Goal: Use online tool/utility: Utilize a website feature to perform a specific function

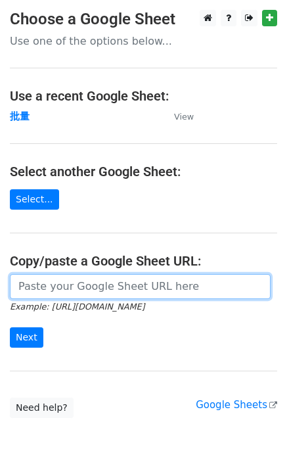
click at [37, 289] on input "url" at bounding box center [140, 286] width 261 height 25
paste input "[URL][DOMAIN_NAME]"
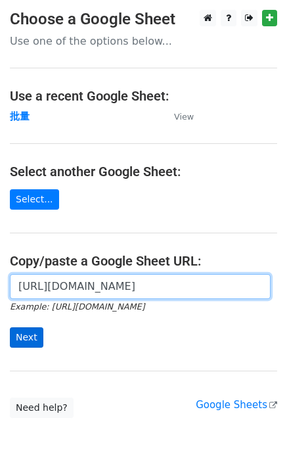
type input "[URL][DOMAIN_NAME]"
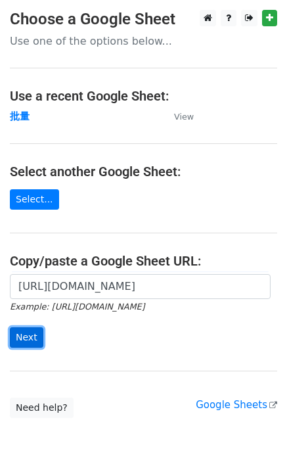
click at [20, 341] on input "Next" at bounding box center [27, 338] width 34 height 20
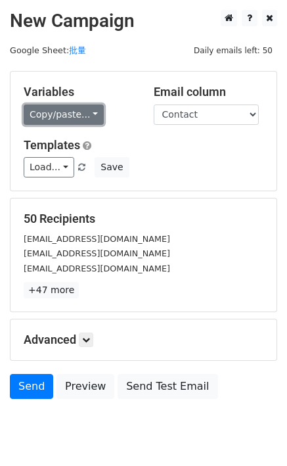
click at [43, 114] on link "Copy/paste..." at bounding box center [64, 115] width 80 height 20
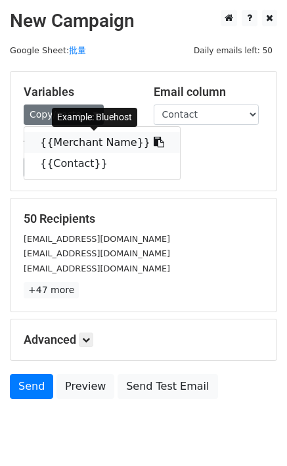
click at [50, 141] on link "{{Merchant Name}}" at bounding box center [102, 142] width 156 height 21
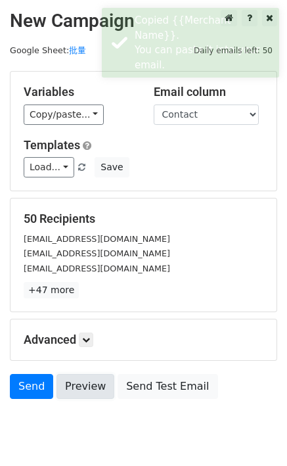
click at [64, 380] on link "Preview" at bounding box center [86, 386] width 58 height 25
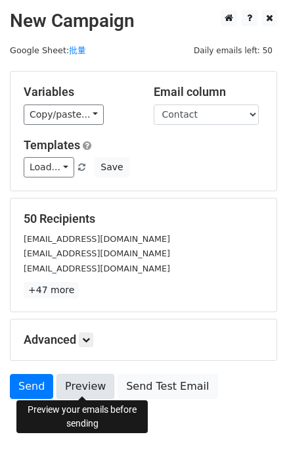
click at [98, 385] on link "Preview" at bounding box center [86, 386] width 58 height 25
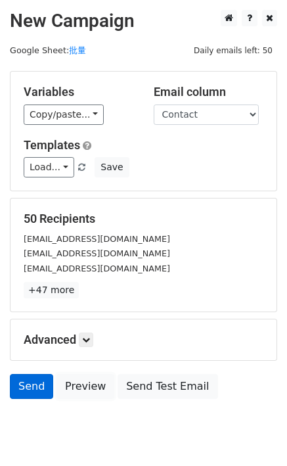
scroll to position [41, 0]
